Goal: Task Accomplishment & Management: Manage account settings

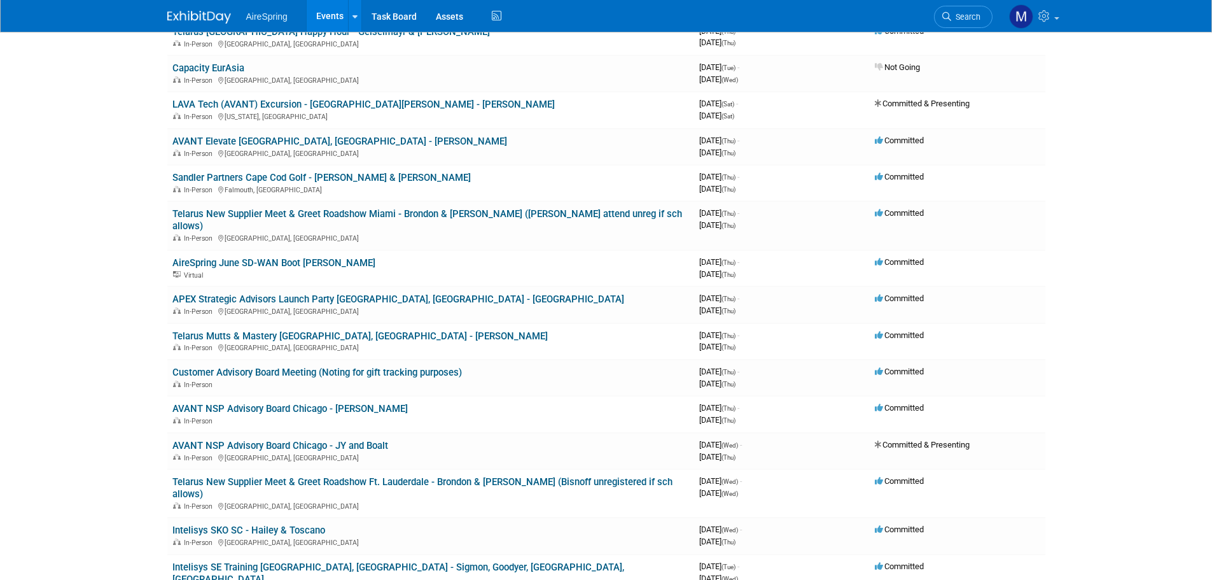
scroll to position [2918, 0]
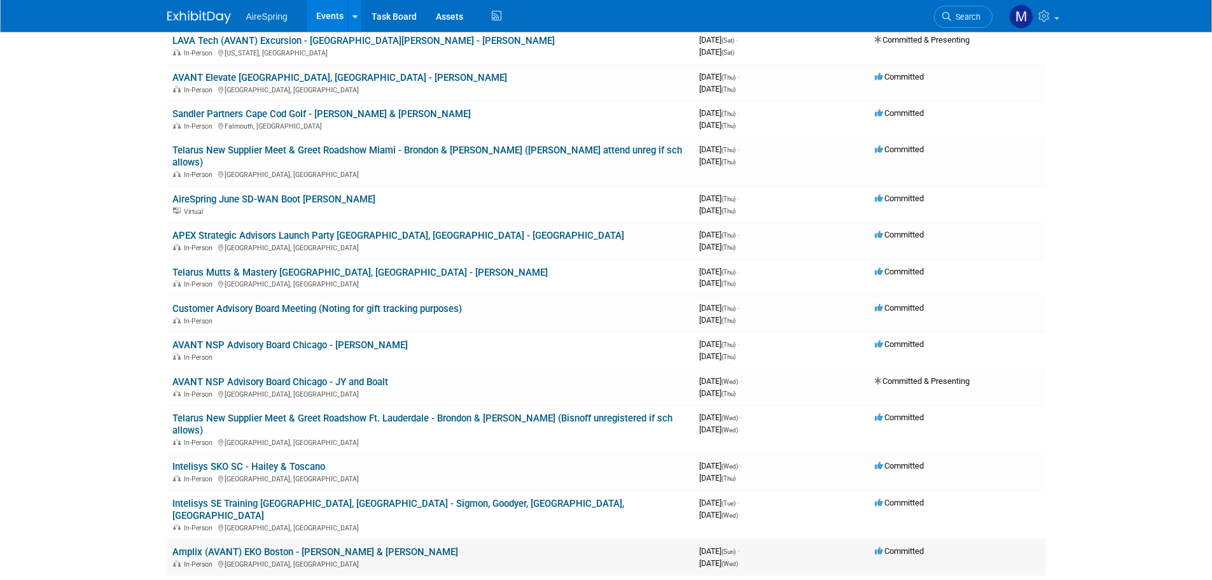
click at [333, 546] on link "Amplix (AVANT) EKO Boston - [PERSON_NAME] & [PERSON_NAME]" at bounding box center [315, 551] width 286 height 11
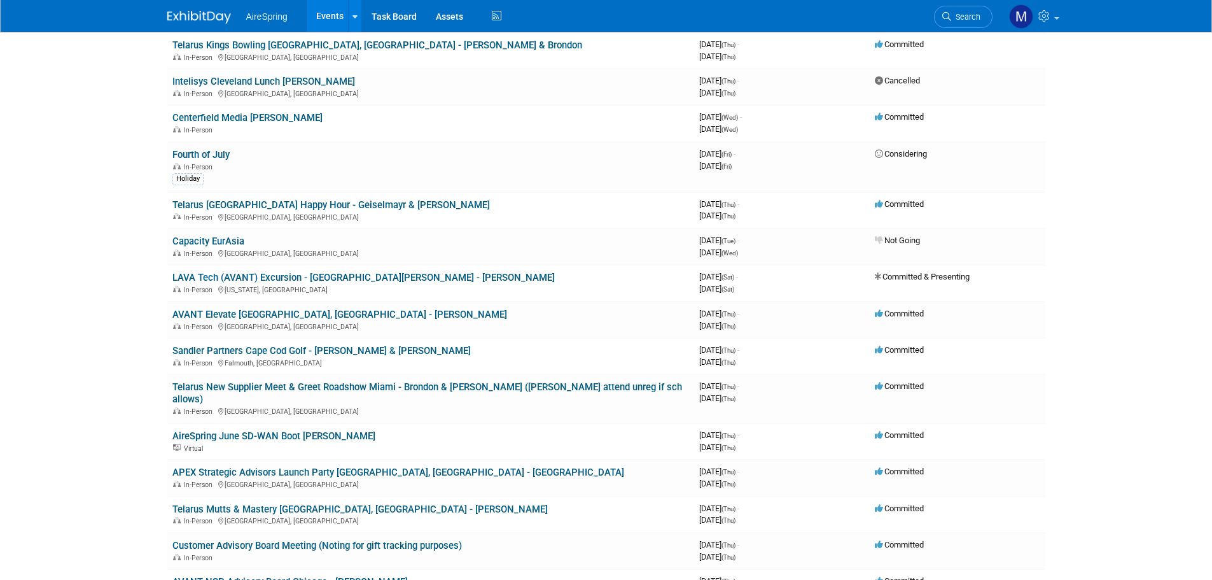
scroll to position [2663, 0]
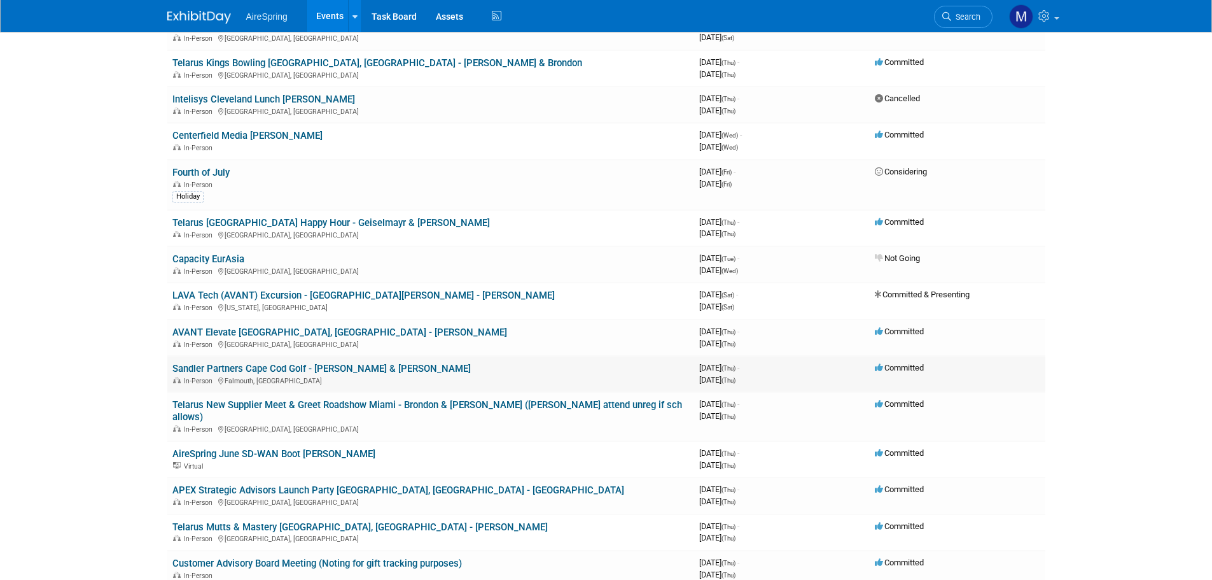
click at [335, 363] on link "Sandler Partners Cape Cod Golf - [PERSON_NAME] & [PERSON_NAME]" at bounding box center [321, 368] width 298 height 11
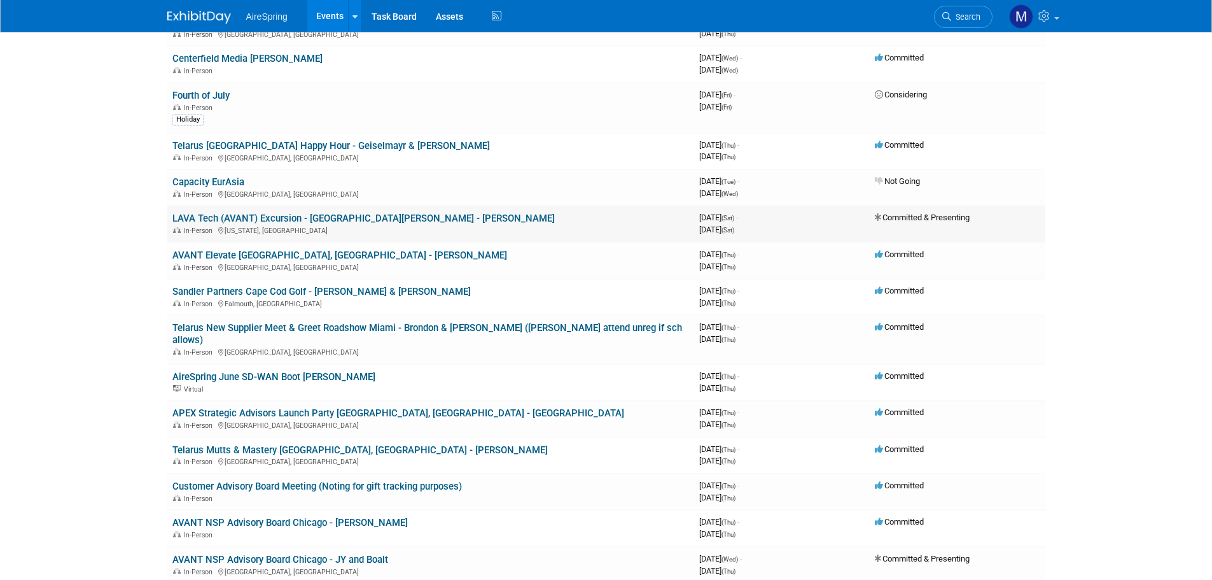
scroll to position [2854, 0]
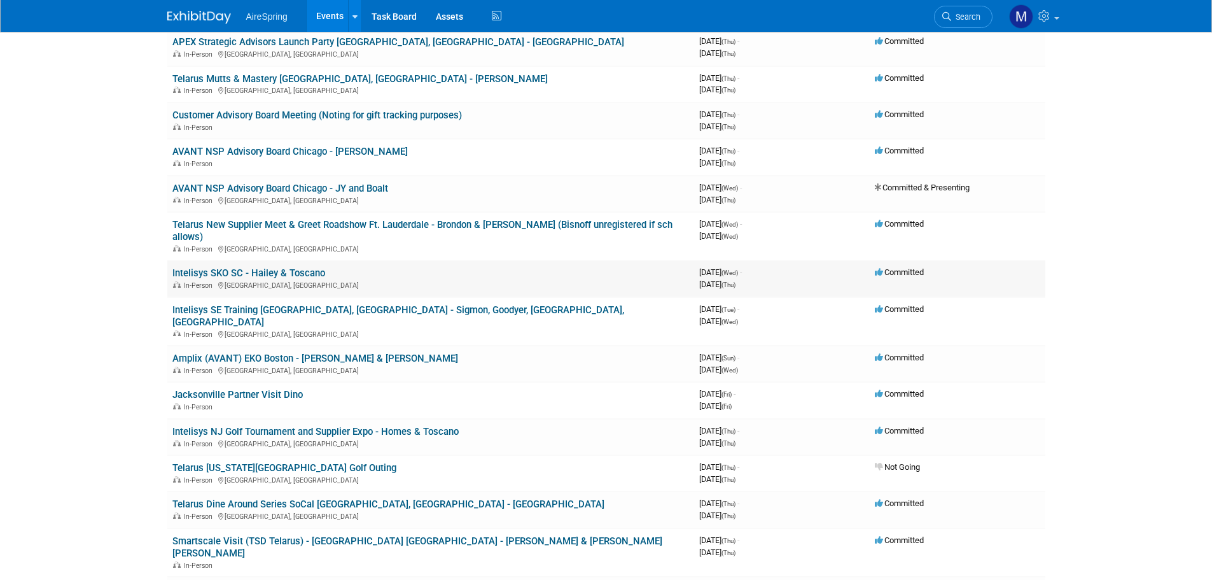
scroll to position [3045, 0]
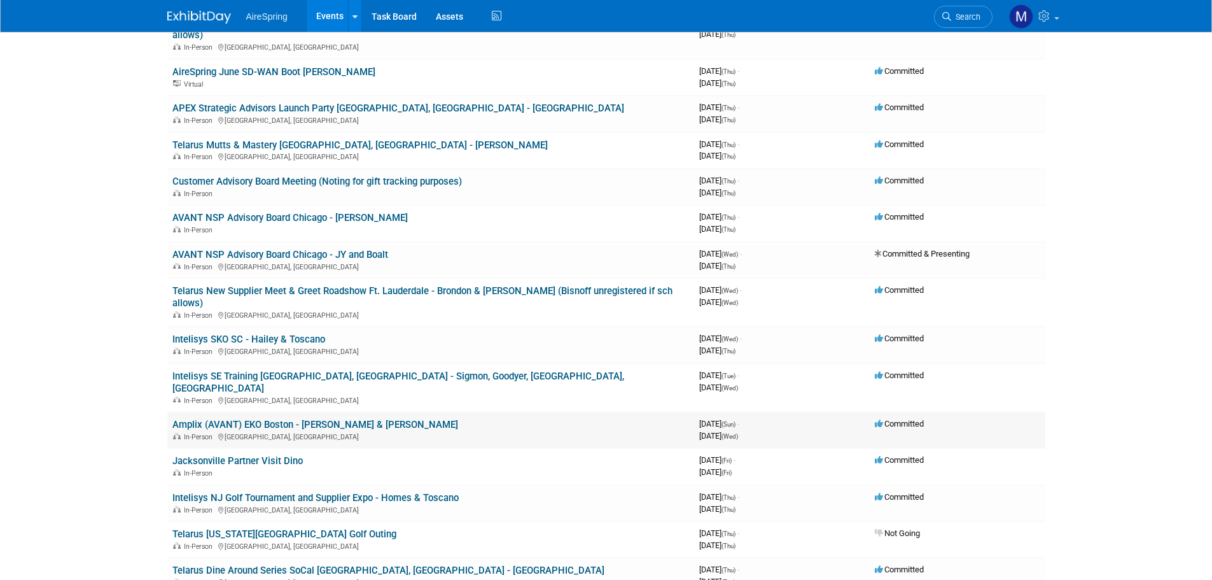
click at [350, 419] on link "Amplix (AVANT) EKO Boston - [PERSON_NAME] & [PERSON_NAME]" at bounding box center [315, 424] width 286 height 11
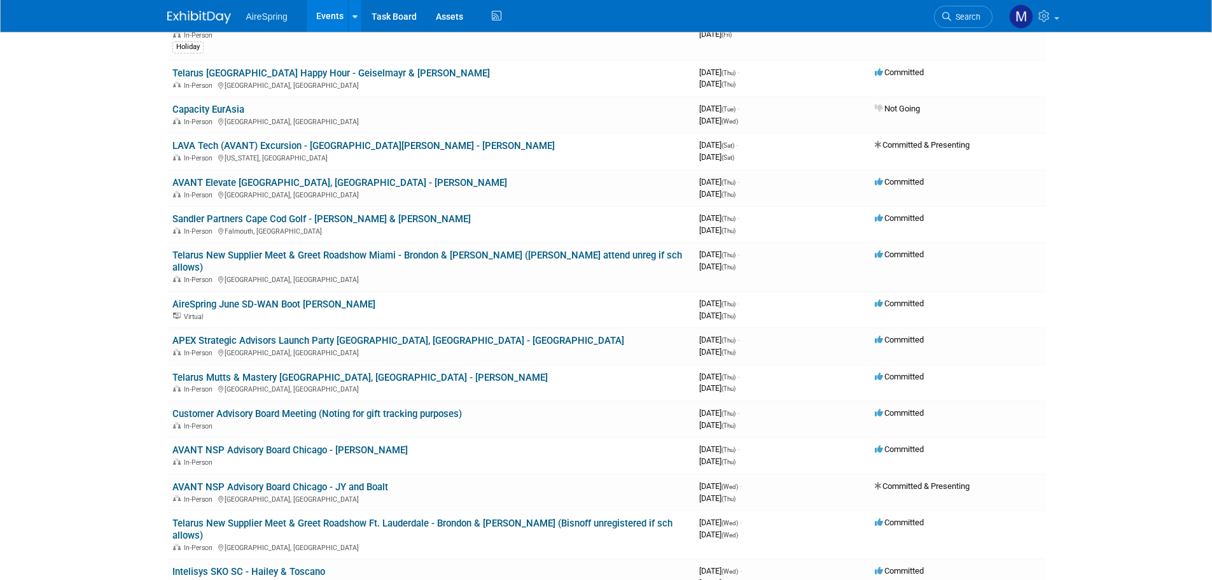
scroll to position [2791, 0]
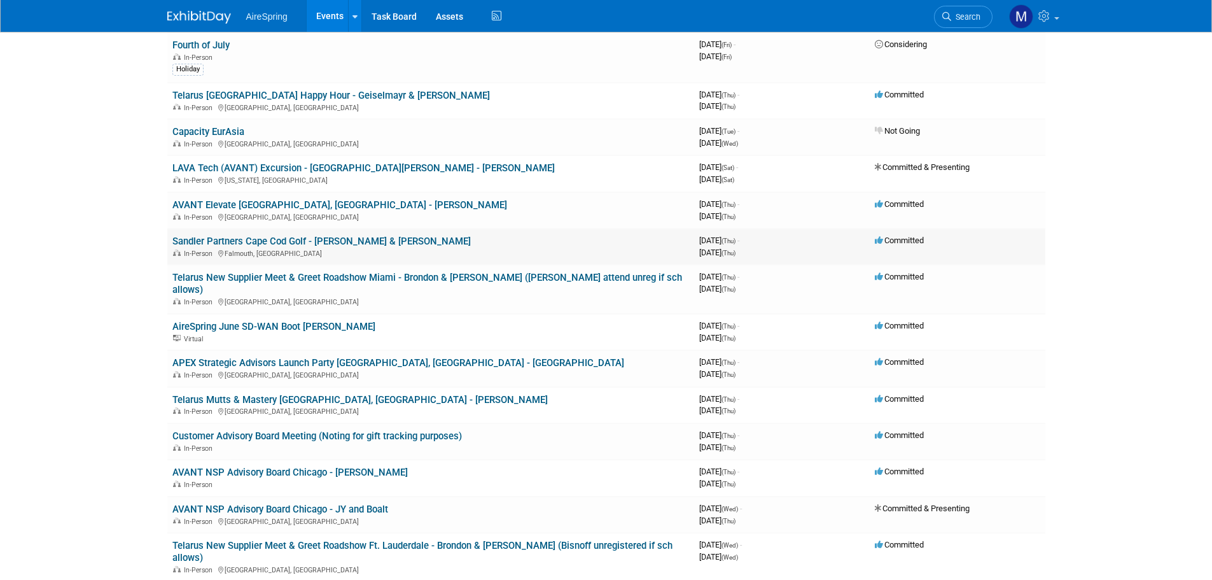
click at [288, 235] on link "Sandler Partners Cape Cod Golf - [PERSON_NAME] & [PERSON_NAME]" at bounding box center [321, 240] width 298 height 11
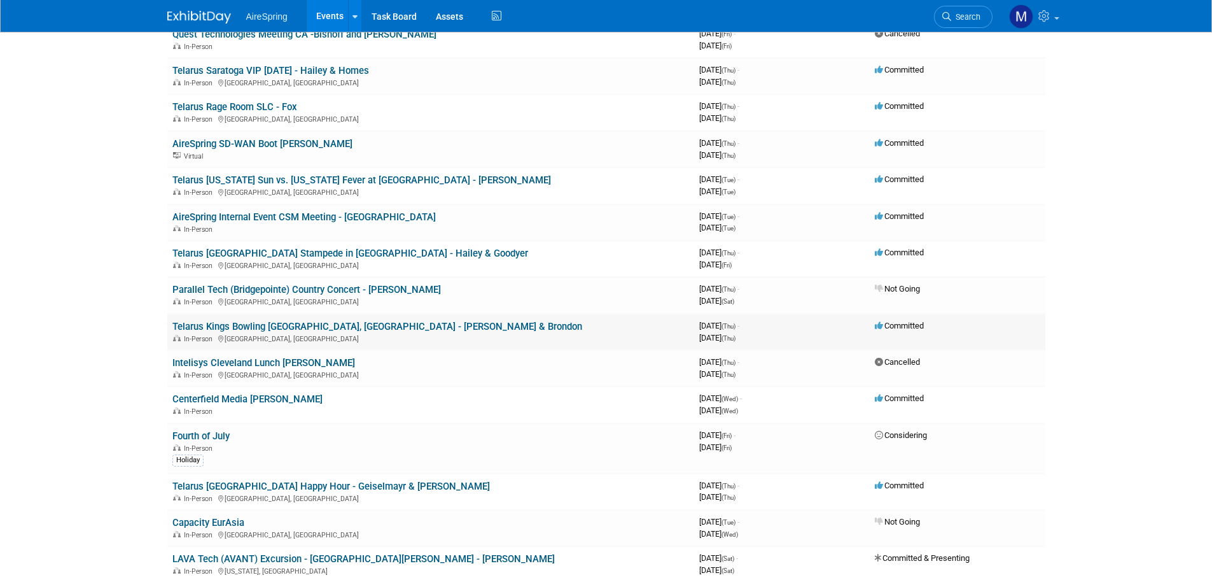
scroll to position [2742, 0]
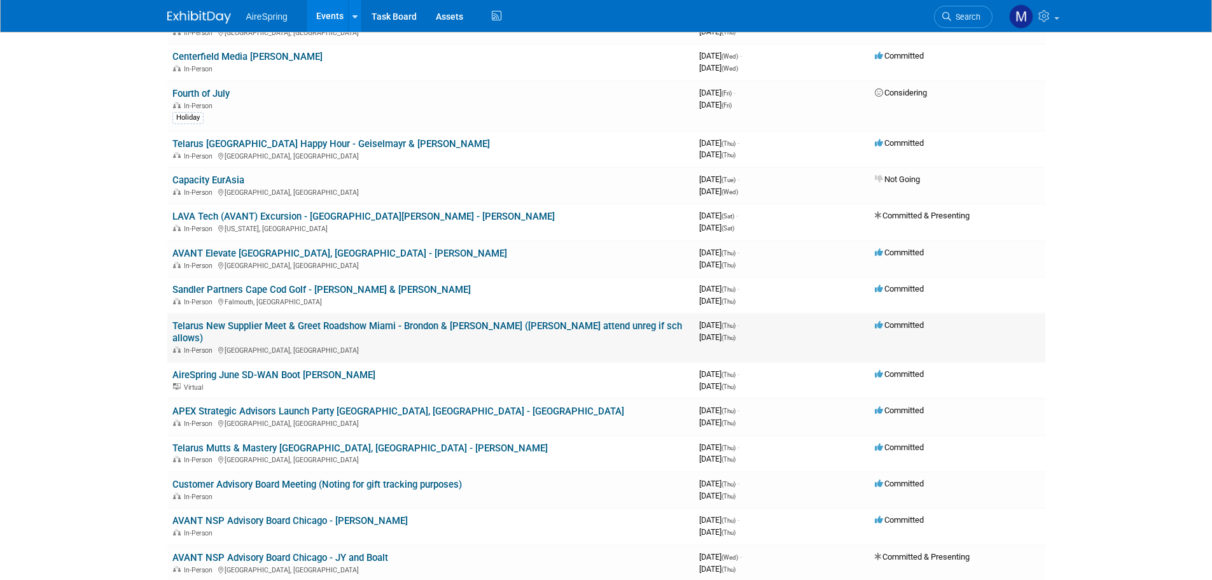
click at [476, 320] on link "Telarus New Supplier Meet & Greet Roadshow Miami - Brondon & [PERSON_NAME] ([PE…" at bounding box center [427, 332] width 510 height 24
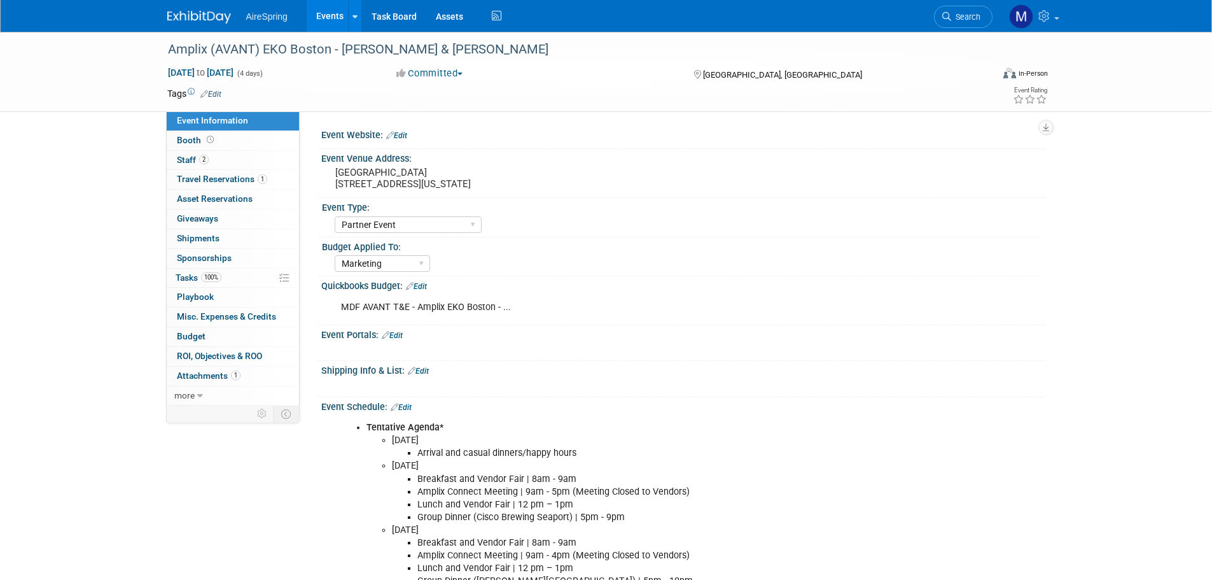
select select "Partner Event"
select select "Marketing"
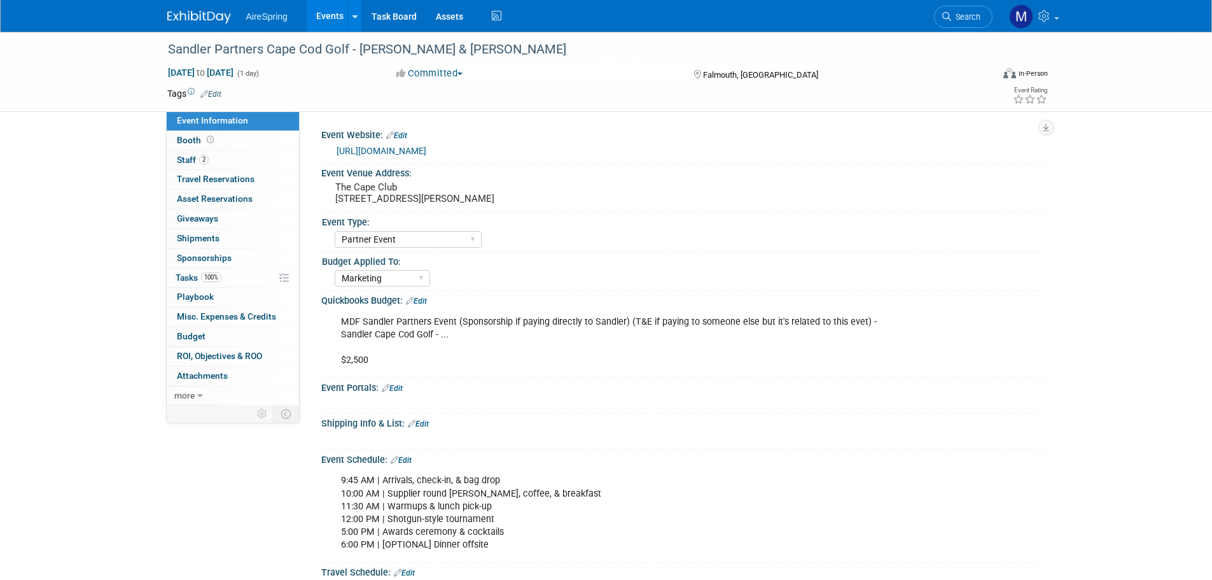
select select "Partner Event"
select select "Marketing"
drag, startPoint x: 342, startPoint y: 321, endPoint x: 430, endPoint y: 325, distance: 87.9
click at [430, 325] on div "MDF Sandler Partners Event (Sponsorship if paying directly to Sandler) (T&E if …" at bounding box center [618, 341] width 573 height 64
copy div "MDF Sandler Partners"
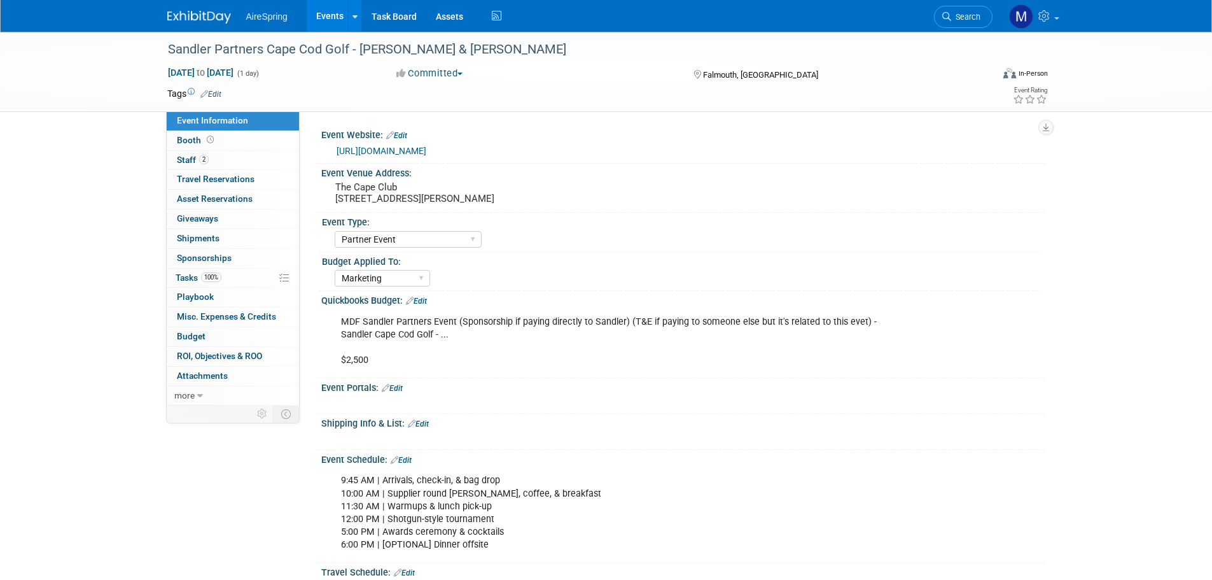
click at [1092, 332] on div "Sandler Partners Cape Cod Golf - Beavers & Armstrong Jun 26, 2025 to Jun 26, 20…" at bounding box center [606, 582] width 1212 height 1101
drag, startPoint x: 631, startPoint y: 316, endPoint x: 646, endPoint y: 322, distance: 16.3
click at [646, 322] on div "MDF Sandler Partners Event (Sponsorship if paying directly to Sandler) (T&E if …" at bounding box center [618, 341] width 573 height 64
copy div "T&E"
click at [734, 343] on div "MDF Sandler Partners Event (Sponsorship if paying directly to Sandler) (T&E if …" at bounding box center [618, 341] width 573 height 64
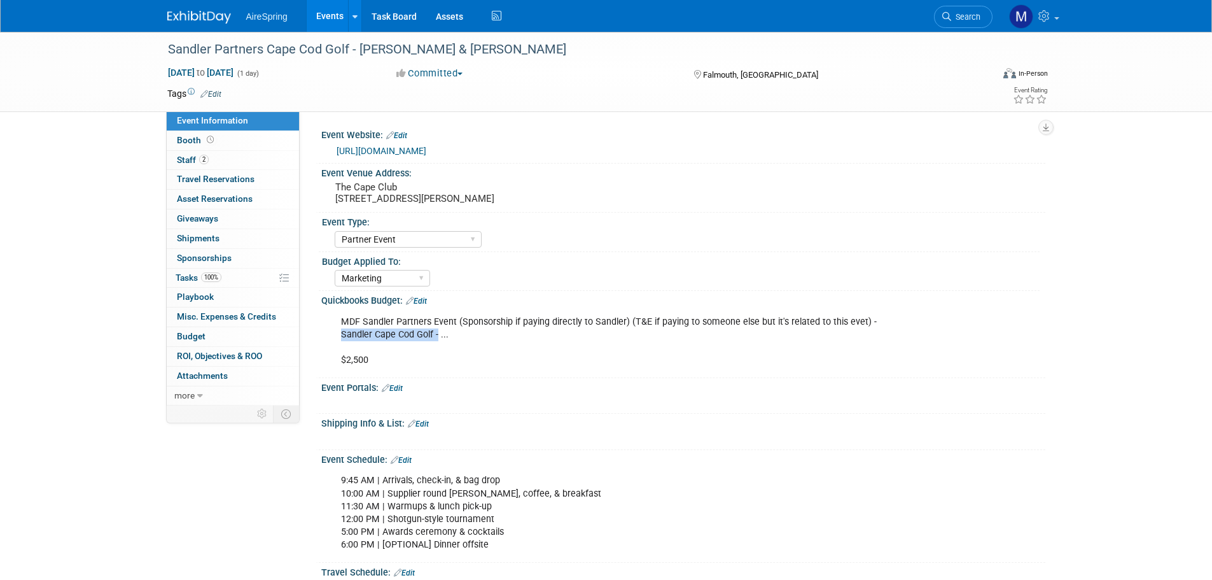
drag, startPoint x: 341, startPoint y: 333, endPoint x: 436, endPoint y: 335, distance: 95.5
click at [436, 335] on div "MDF Sandler Partners Event (Sponsorship if paying directly to Sandler) (T&E if …" at bounding box center [618, 341] width 573 height 64
copy div "Sandler Cape Cod Golf -"
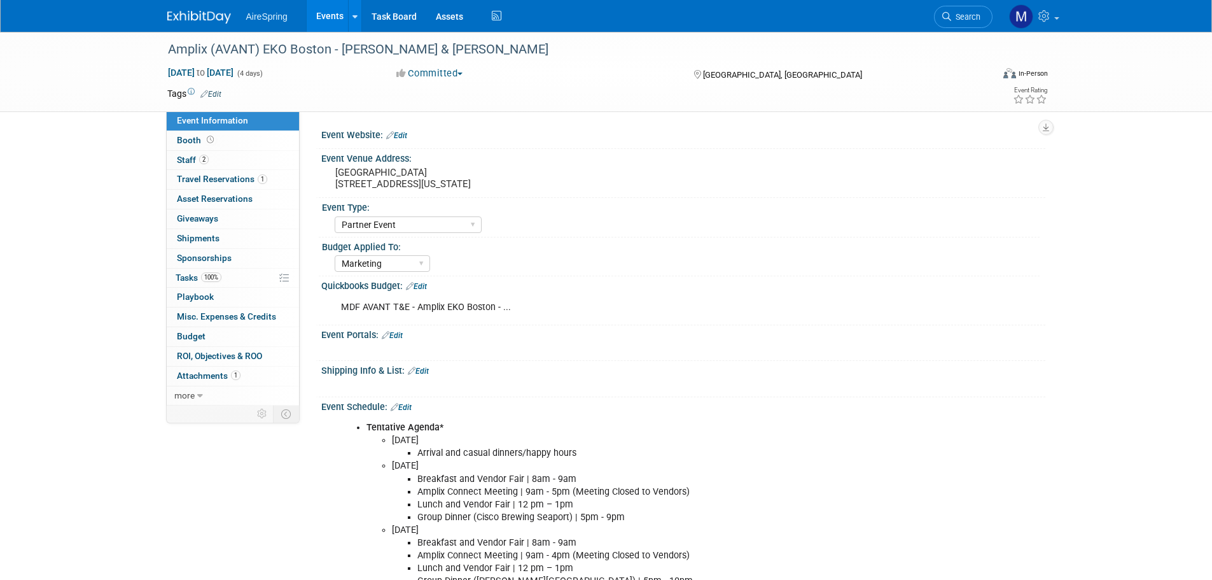
select select "Partner Event"
select select "Marketing"
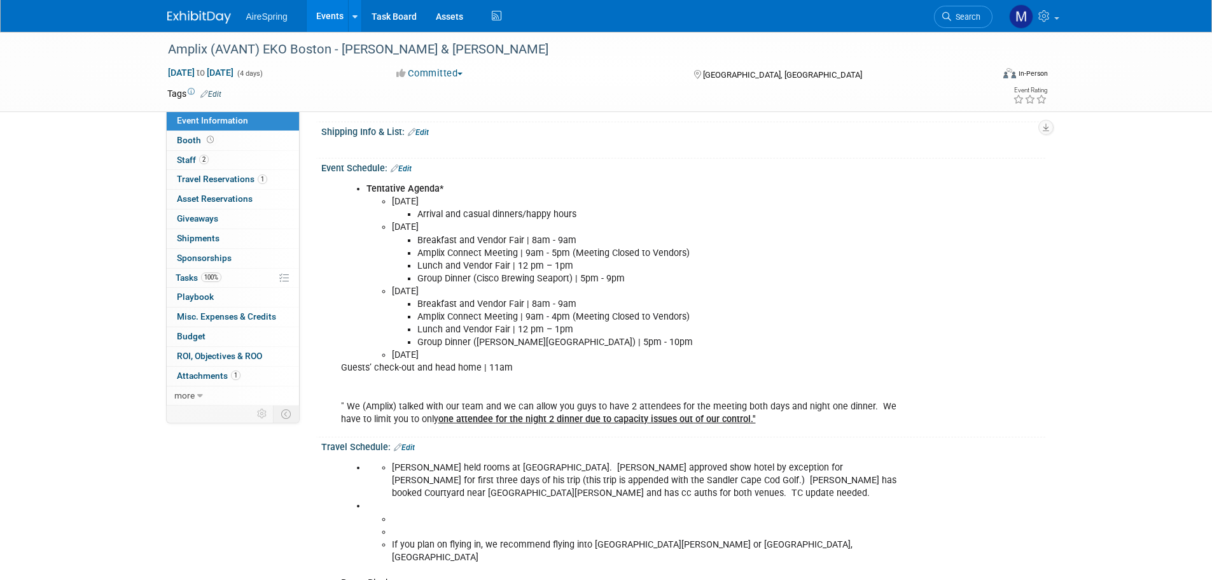
scroll to position [127, 0]
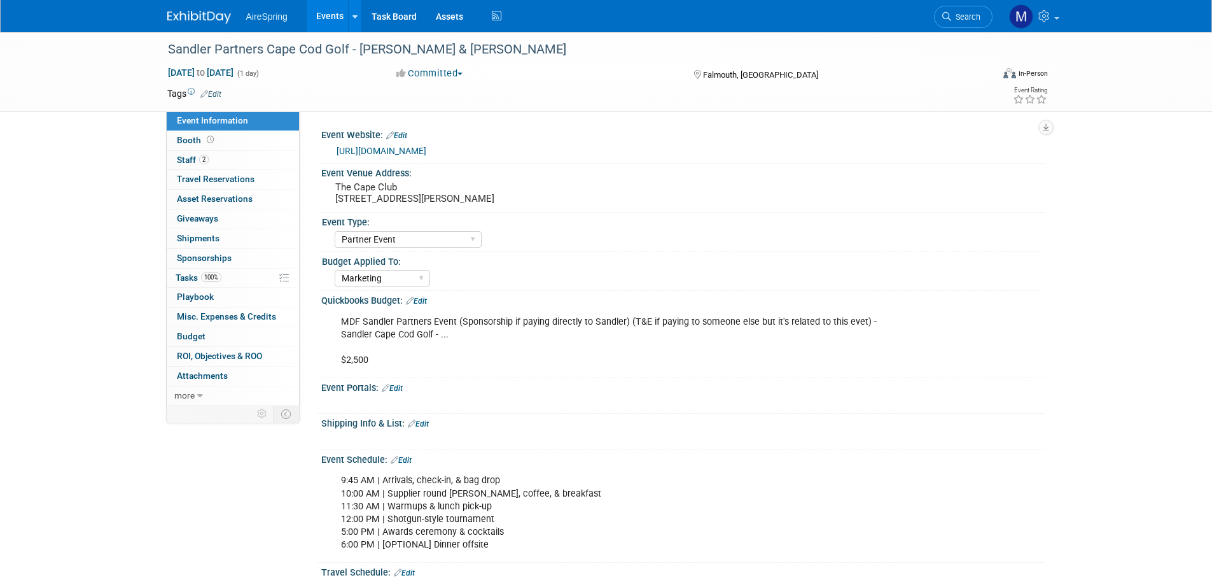
select select "Partner Event"
select select "Marketing"
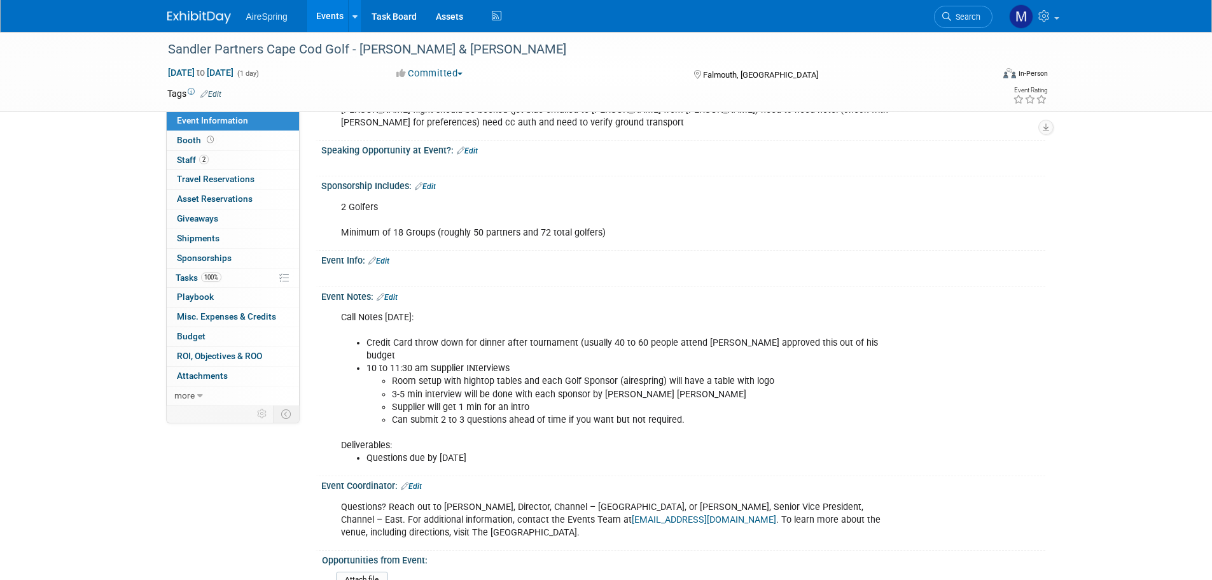
scroll to position [653, 0]
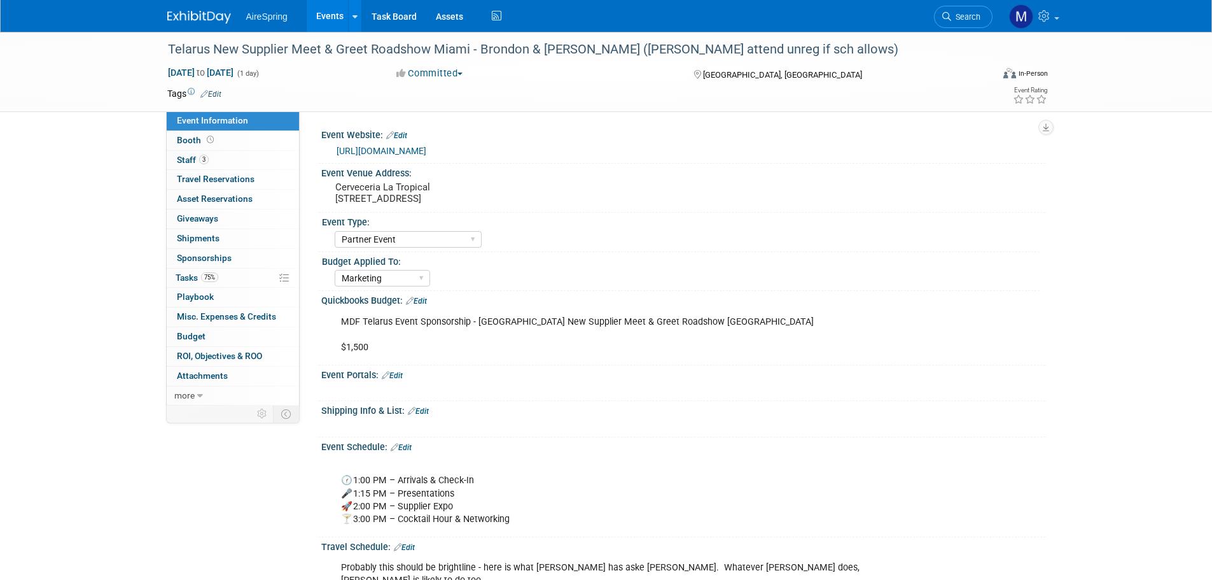
select select "Partner Event"
select select "Marketing"
drag, startPoint x: 342, startPoint y: 319, endPoint x: 362, endPoint y: 322, distance: 20.5
click at [362, 322] on div "MDF Telarus Event Sponsorship - Telarus New Supplier Meet & Greet Roadshow Miam…" at bounding box center [618, 334] width 573 height 51
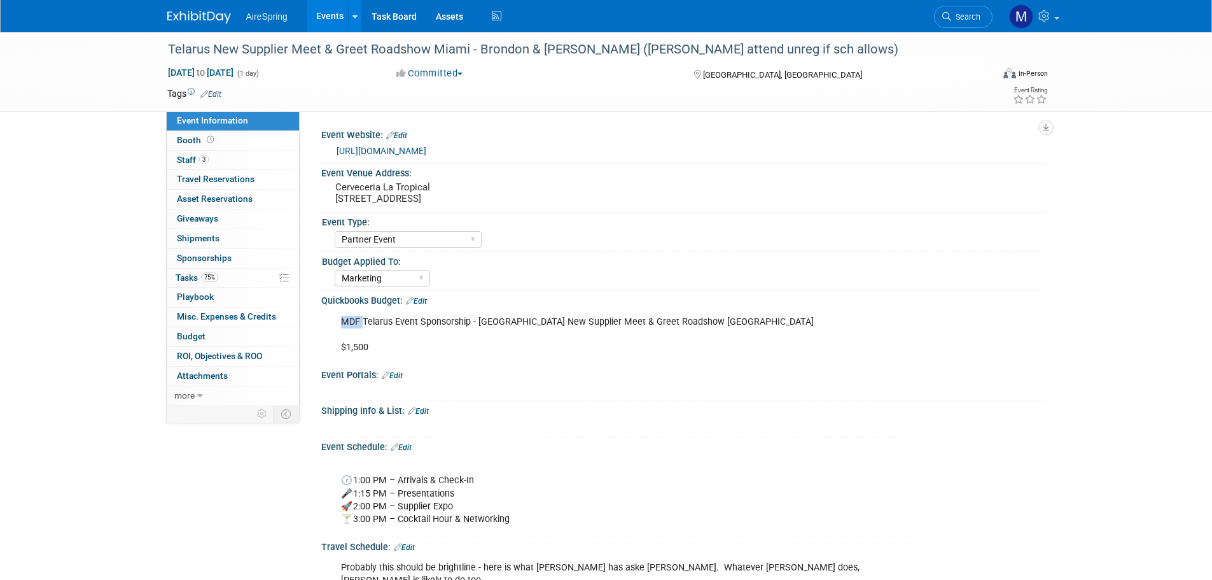
copy div "MDF"
drag, startPoint x: 508, startPoint y: 321, endPoint x: 705, endPoint y: 336, distance: 197.8
click at [705, 336] on div "MDF Telarus Event Sponsorship - Telarus New Supplier Meet & Greet Roadshow Miam…" at bounding box center [618, 334] width 573 height 51
copy div "New Supplier Meet & Greet Roadshow Miami"
